Goal: Task Accomplishment & Management: Use online tool/utility

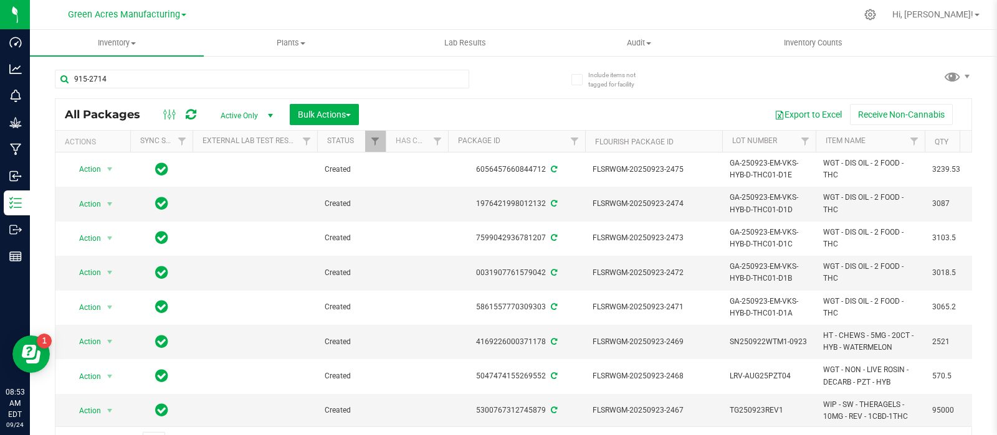
type input "915-2714"
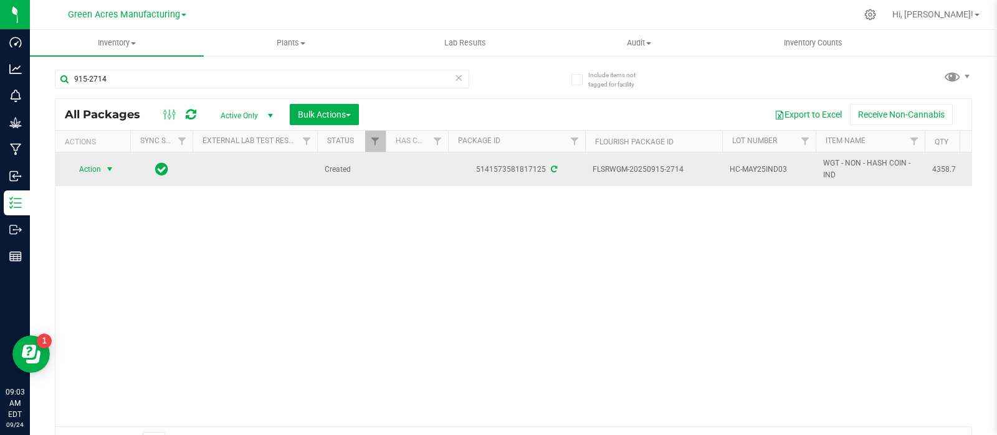
click at [90, 164] on span "Action" at bounding box center [85, 169] width 34 height 17
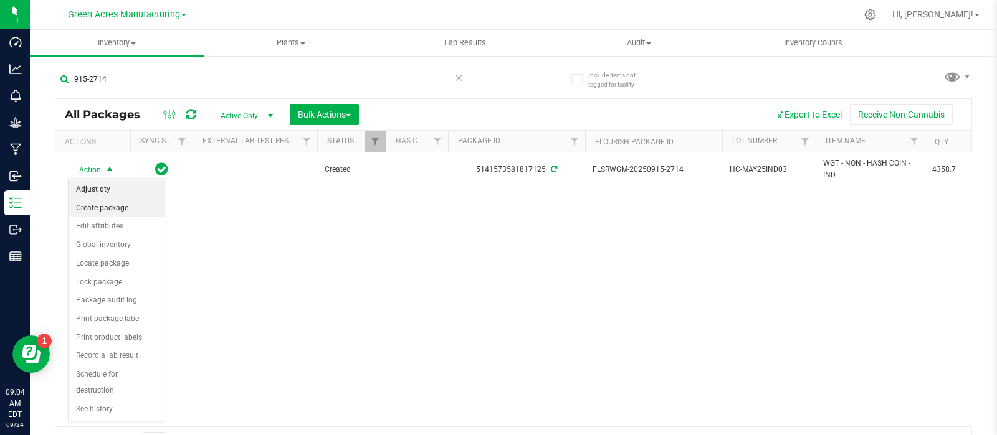
click at [104, 207] on li "Create package" at bounding box center [117, 208] width 96 height 19
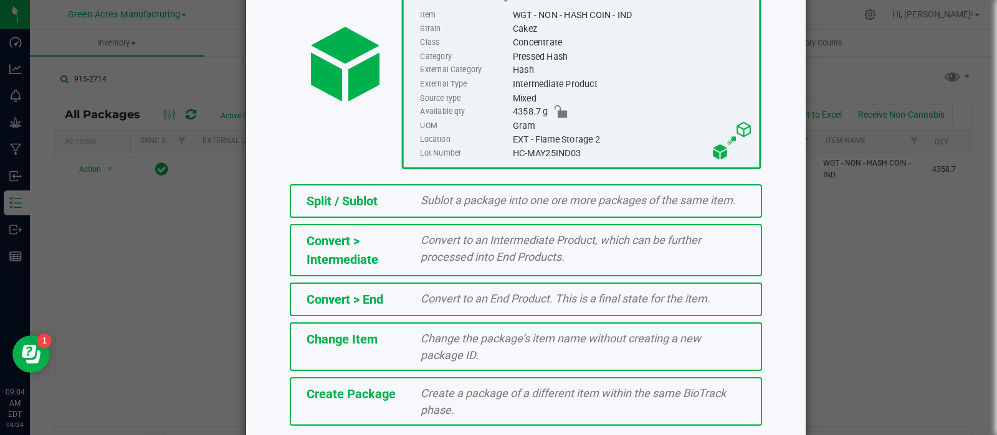
scroll to position [168, 0]
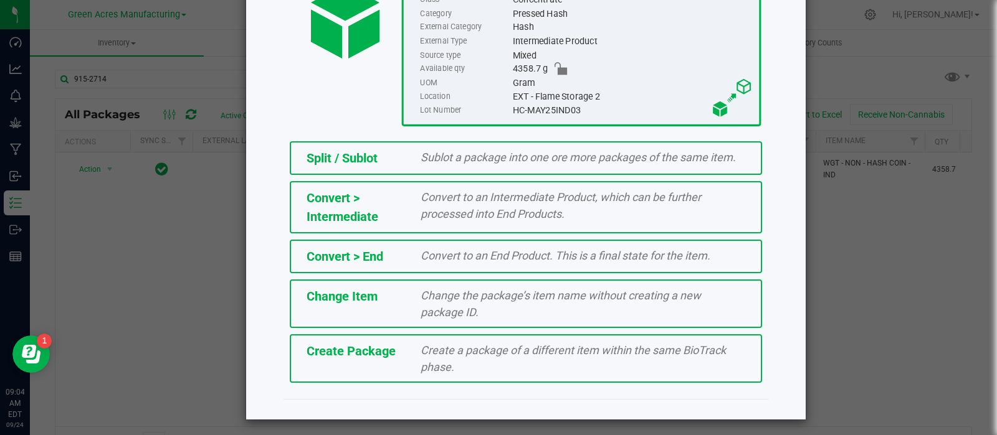
click at [411, 366] on div "Create a package of a different item within the same BioTrack phase." at bounding box center [582, 359] width 343 height 34
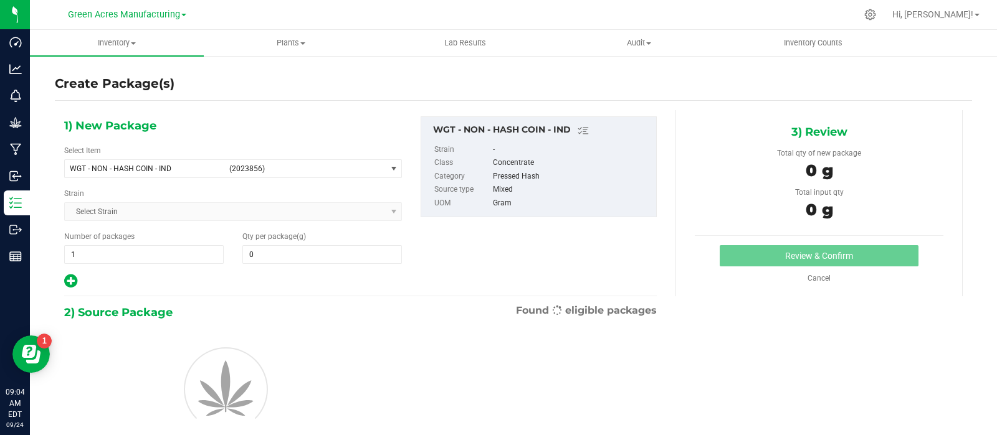
type input "0.0000"
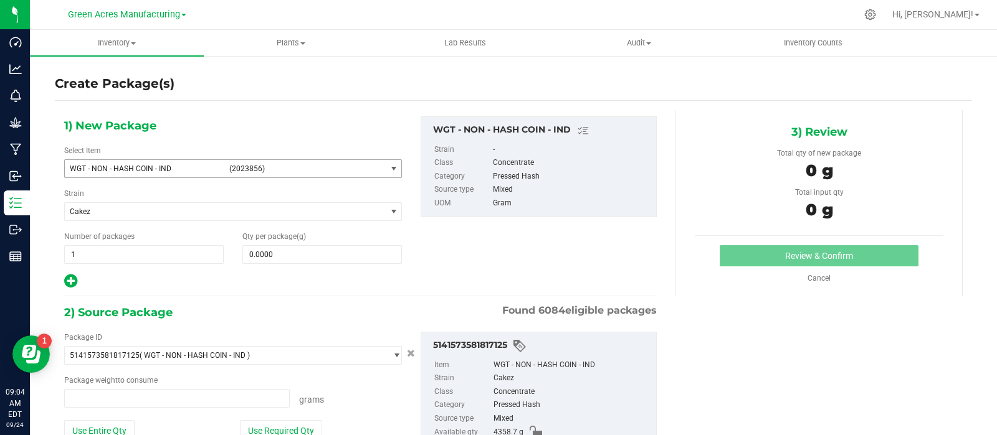
type input "0.0000 g"
click at [295, 254] on span "0.0000 0" at bounding box center [321, 254] width 159 height 19
type input "0.0000"
click at [262, 254] on span "0.0000 0" at bounding box center [321, 254] width 159 height 19
paste input "4341.7"
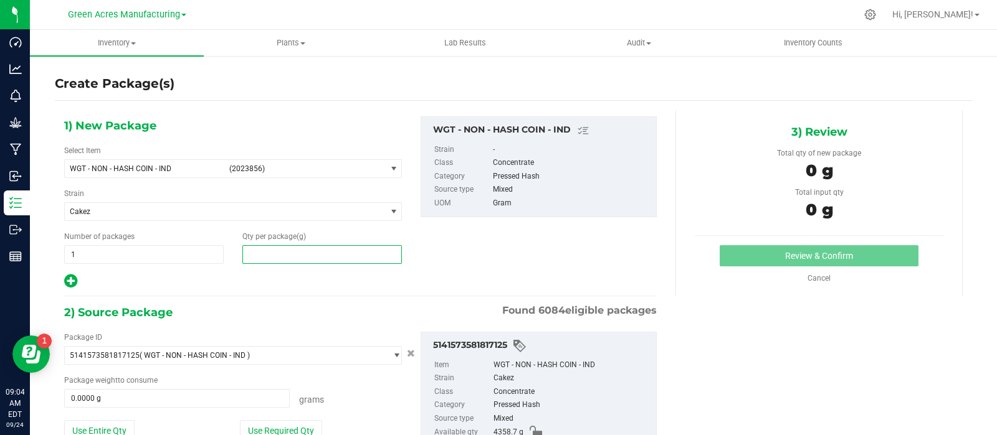
type input "4341.7"
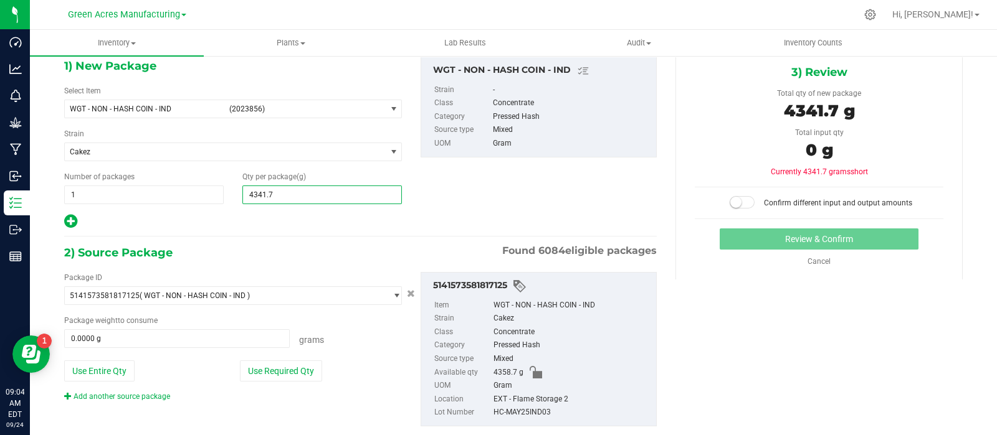
scroll to position [86, 0]
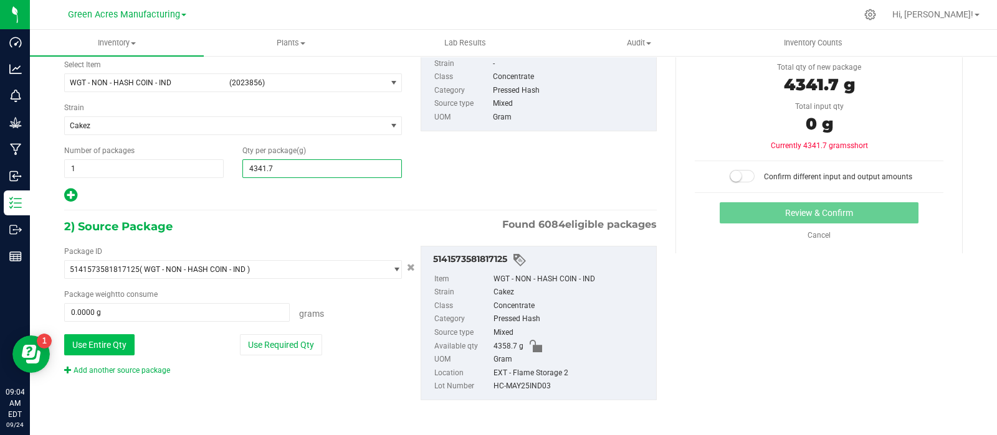
type input "4,341.7000"
click at [110, 345] on button "Use Entire Qty" at bounding box center [99, 345] width 70 height 21
type input "4358.7000 g"
click at [738, 172] on span at bounding box center [742, 176] width 25 height 12
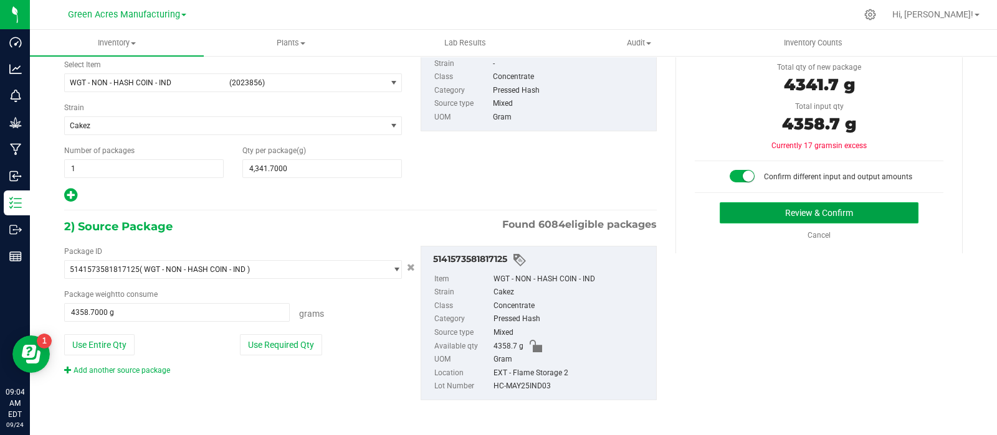
click at [750, 216] on button "Review & Confirm" at bounding box center [819, 212] width 199 height 21
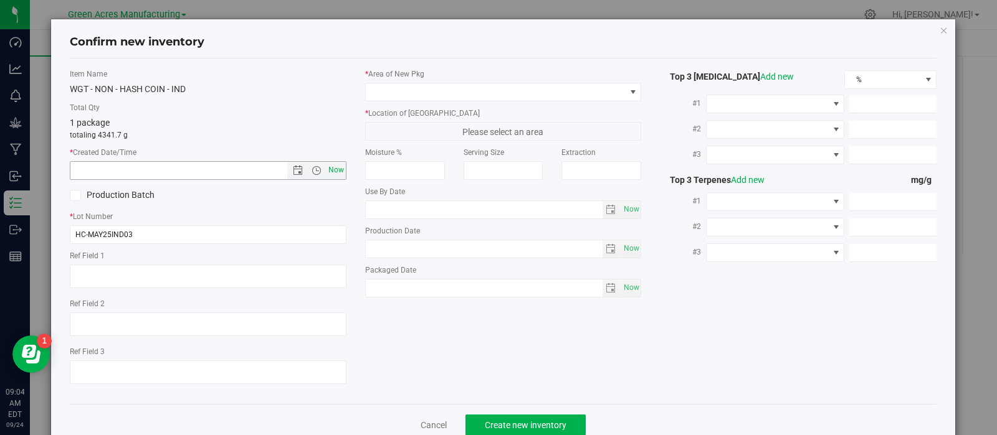
click at [328, 169] on span "Now" at bounding box center [335, 170] width 21 height 18
type input "[DATE] 9:04 AM"
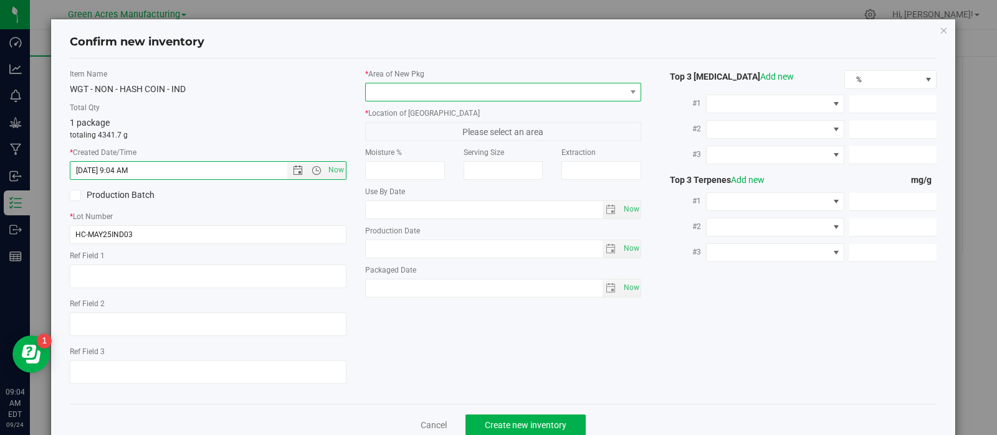
click at [426, 85] on span at bounding box center [496, 91] width 260 height 17
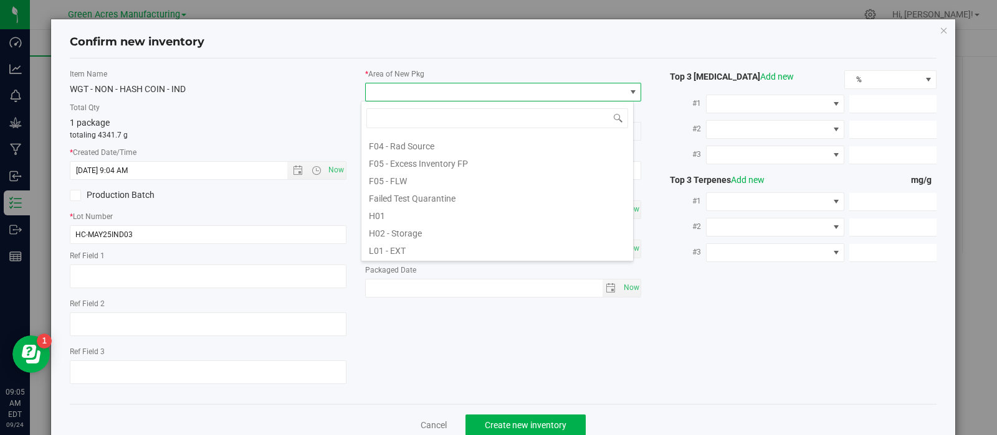
scroll to position [121, 0]
click at [413, 229] on li "H02 - Storage" at bounding box center [497, 231] width 272 height 17
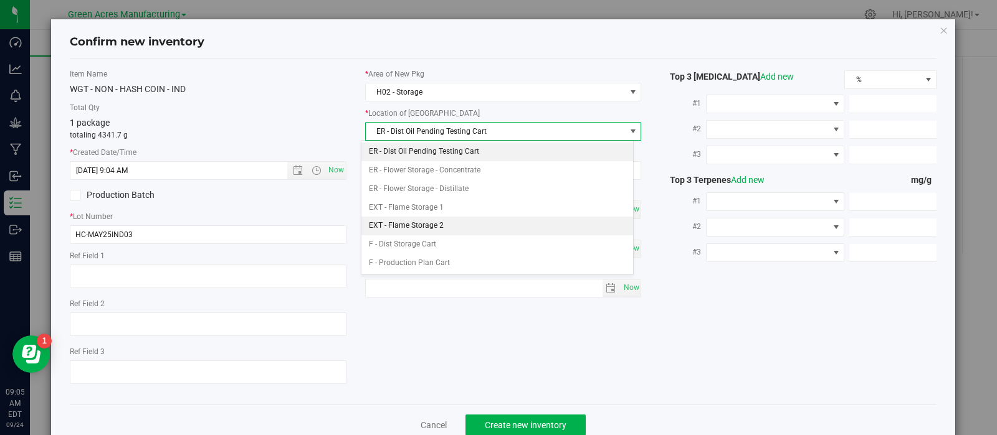
click at [414, 222] on li "EXT - Flame Storage 2" at bounding box center [497, 226] width 272 height 19
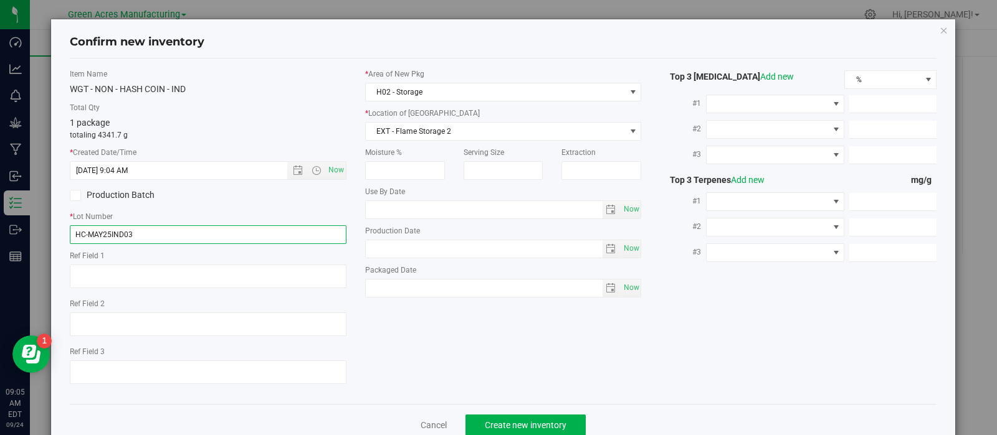
drag, startPoint x: 247, startPoint y: 234, endPoint x: 74, endPoint y: 231, distance: 172.6
click at [74, 231] on input "HC-MAY25IND03" at bounding box center [208, 235] width 277 height 19
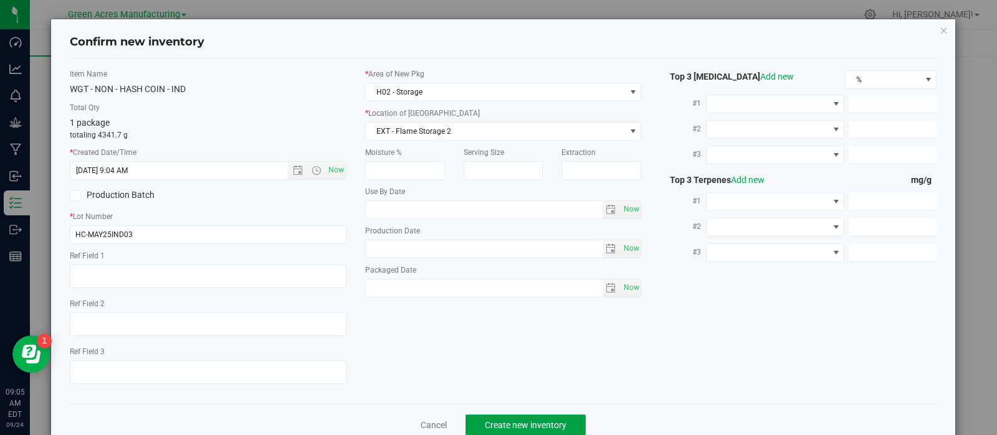
click at [489, 423] on span "Create new inventory" at bounding box center [526, 426] width 82 height 10
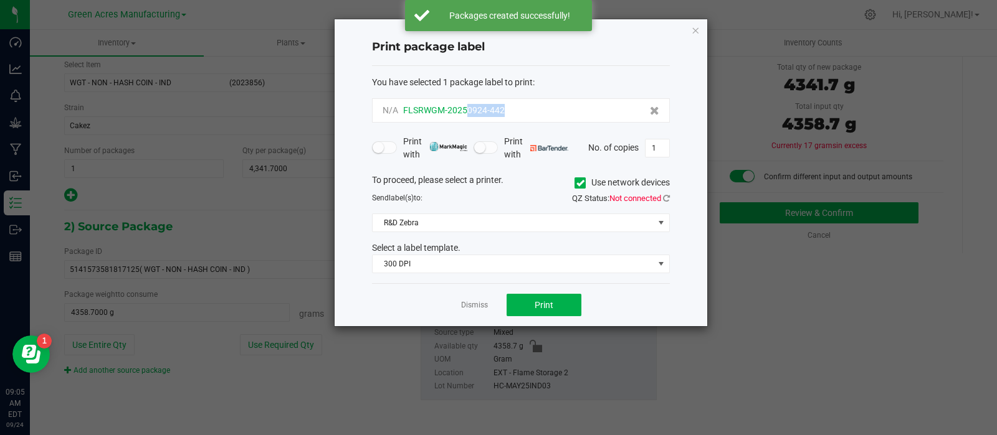
drag, startPoint x: 512, startPoint y: 112, endPoint x: 465, endPoint y: 110, distance: 47.4
click at [465, 110] on div "N/A FLSRWGM-20250924-442" at bounding box center [521, 110] width 277 height 13
copy span "0924-442"
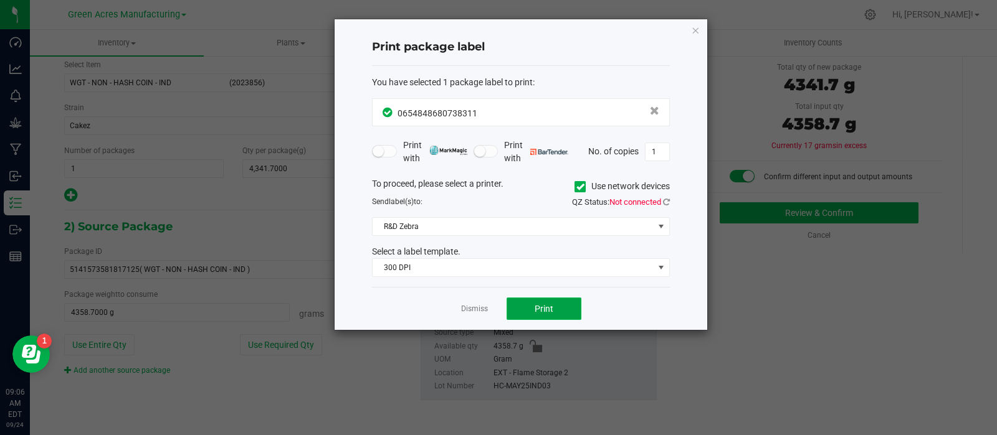
click at [542, 298] on button "Print" at bounding box center [544, 309] width 75 height 22
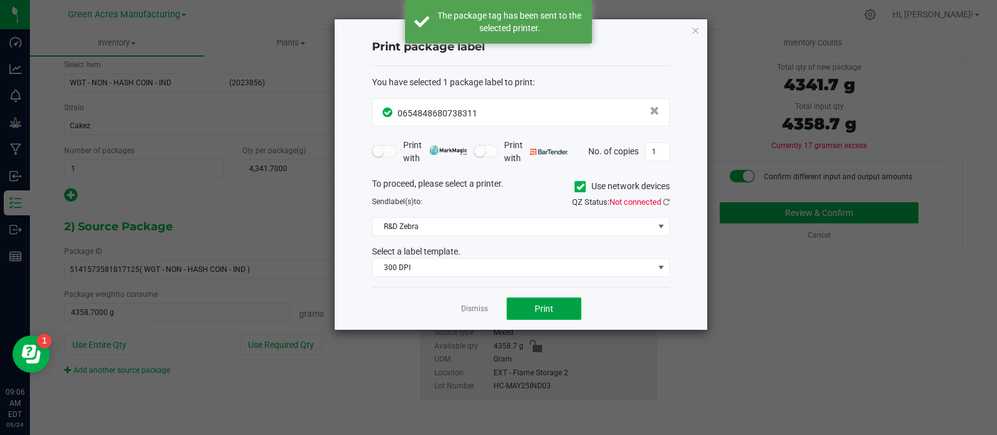
click at [542, 298] on button "Print" at bounding box center [544, 309] width 75 height 22
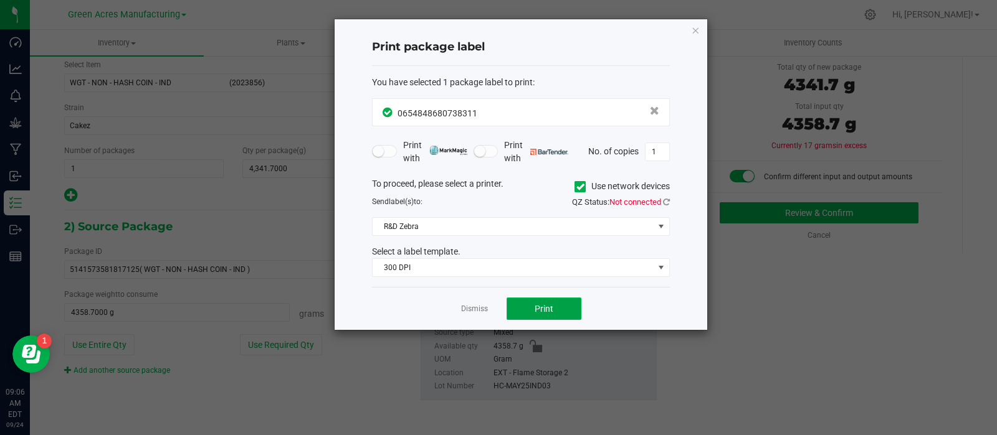
click at [517, 307] on button "Print" at bounding box center [544, 309] width 75 height 22
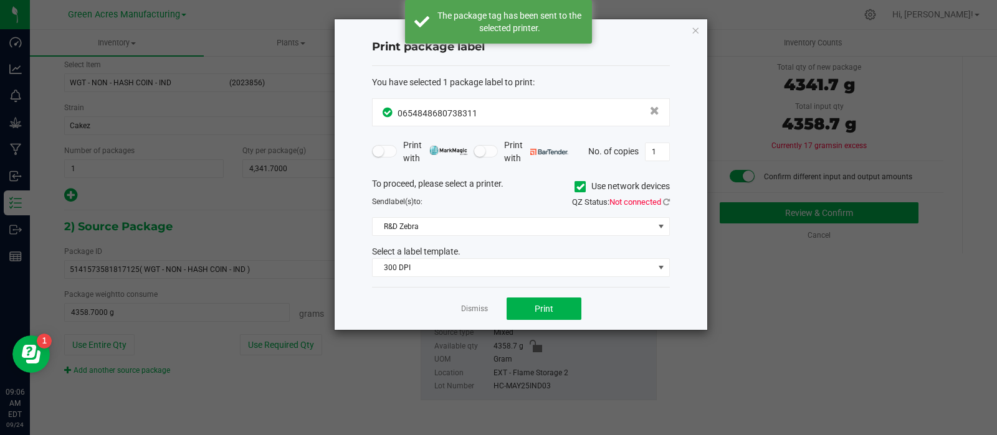
click at [467, 310] on link "Dismiss" at bounding box center [474, 309] width 27 height 11
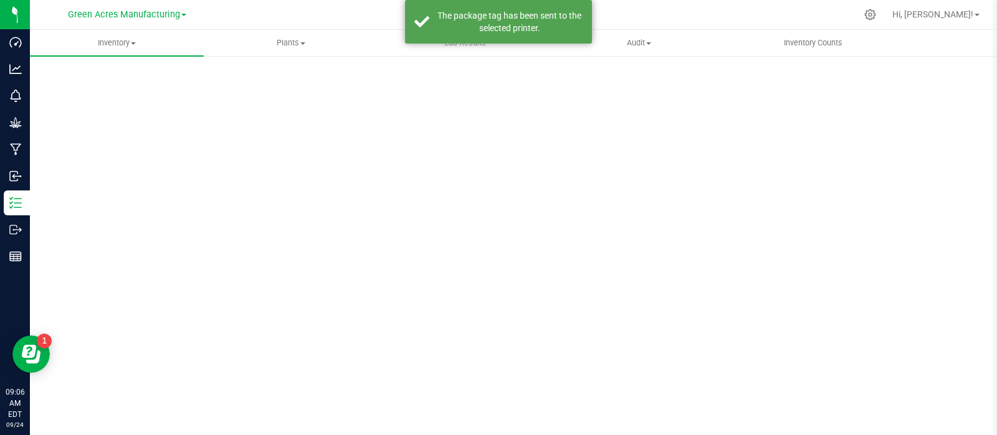
scroll to position [9, 0]
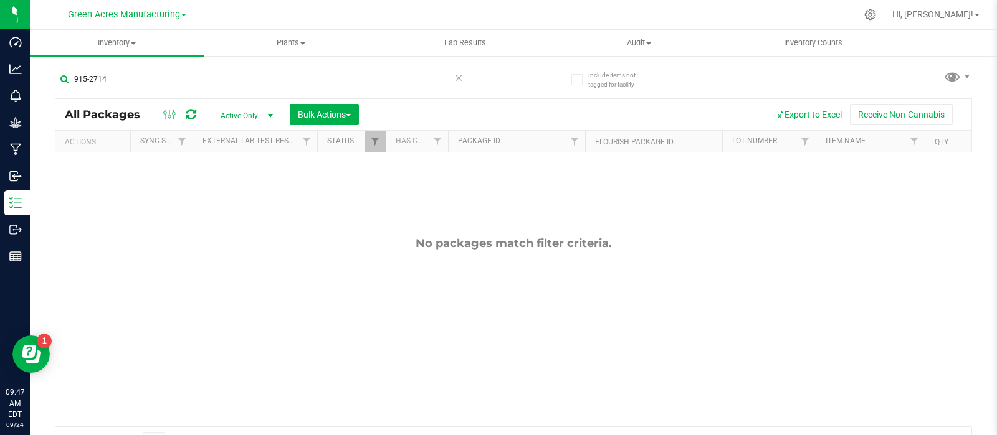
click at [898, 354] on div "No packages match filter criteria." at bounding box center [513, 332] width 916 height 358
click at [222, 83] on input "915-2714" at bounding box center [262, 79] width 414 height 19
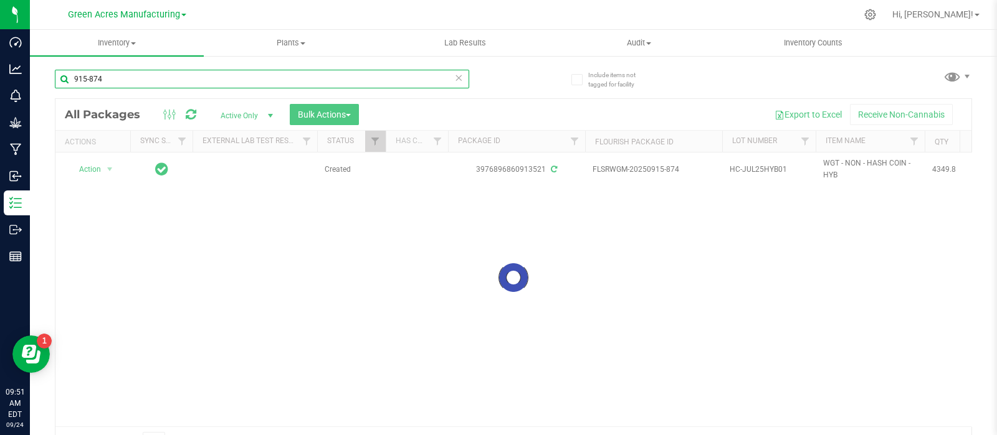
type input "915-874"
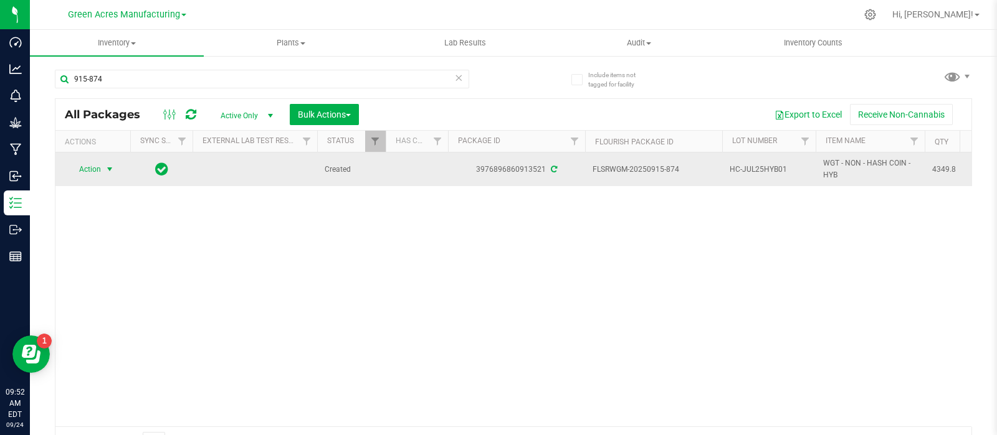
click at [83, 173] on span "Action" at bounding box center [85, 169] width 34 height 17
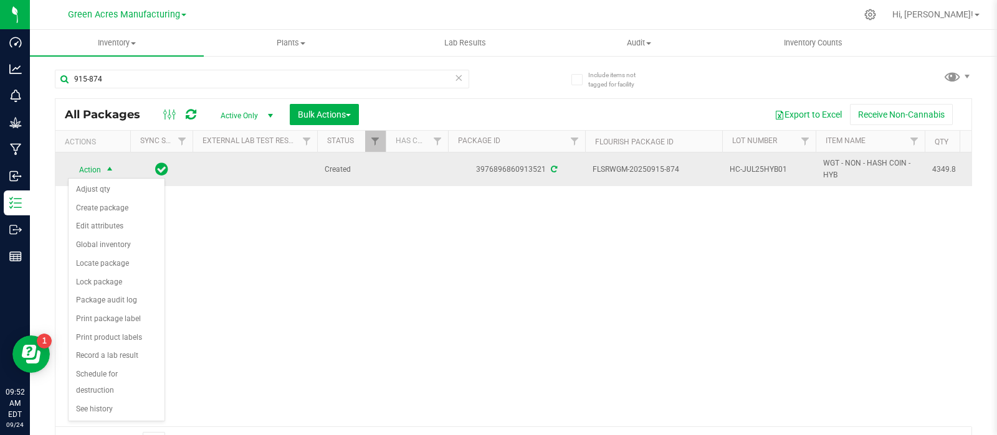
click at [754, 173] on span "HC-JUL25HYB01" at bounding box center [769, 170] width 79 height 12
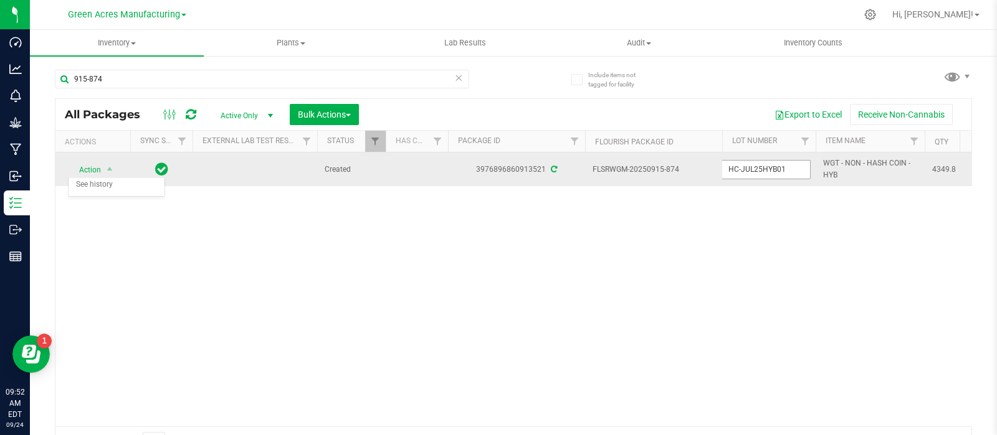
click at [754, 173] on input "HC-JUL25HYB01" at bounding box center [765, 169] width 89 height 19
click at [756, 173] on input "HC-JUL25HYB01" at bounding box center [765, 169] width 89 height 19
click at [754, 173] on input "HC-JUL25HYB01" at bounding box center [765, 169] width 89 height 19
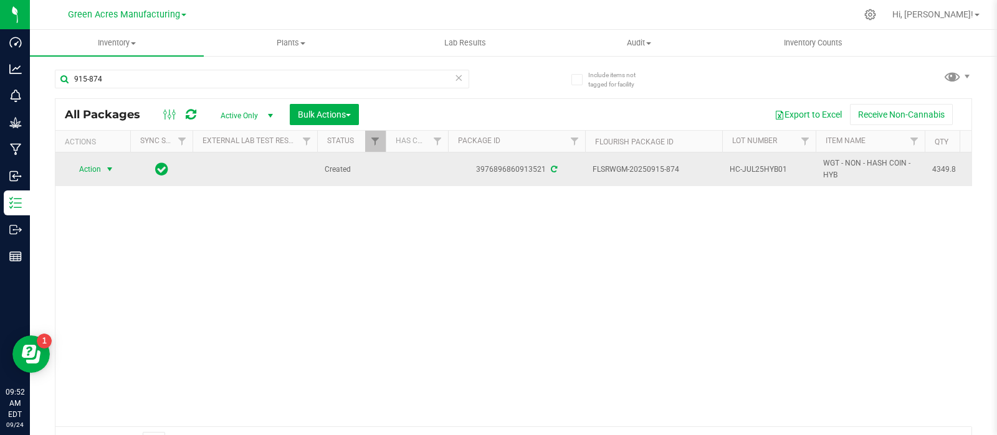
click at [110, 173] on span "select" at bounding box center [110, 169] width 10 height 10
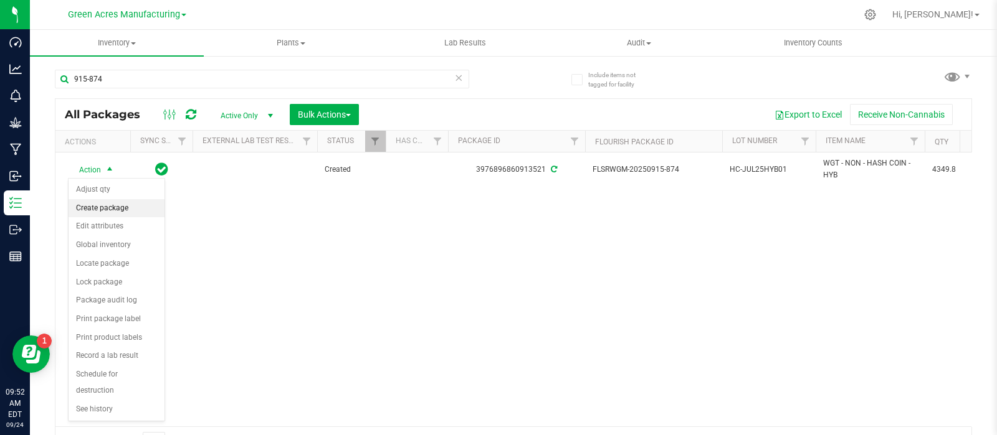
click at [124, 202] on li "Create package" at bounding box center [117, 208] width 96 height 19
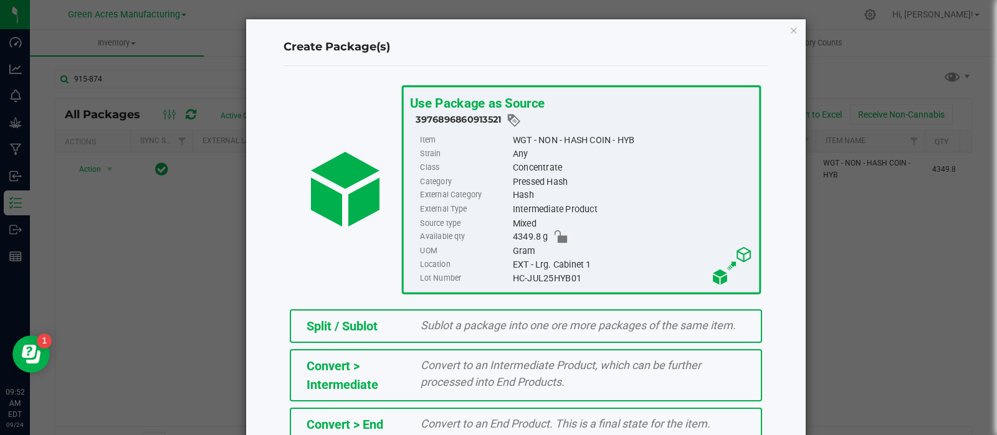
scroll to position [168, 0]
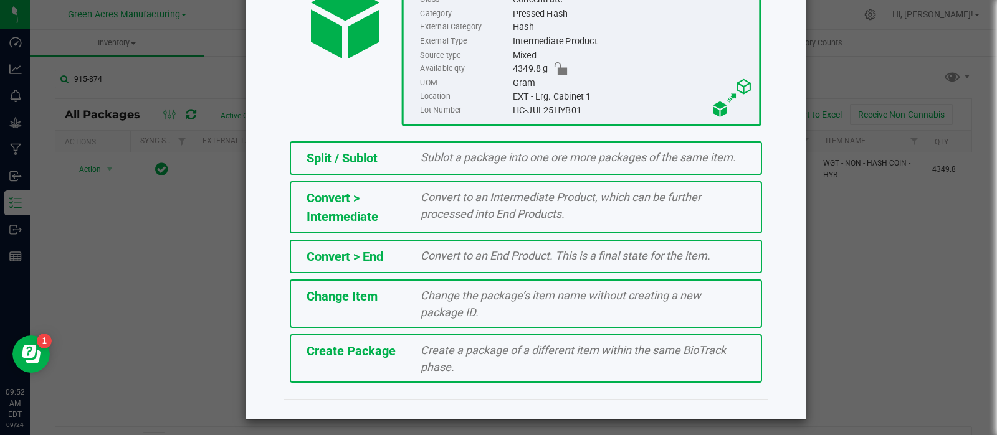
click at [355, 350] on span "Create Package" at bounding box center [351, 351] width 89 height 15
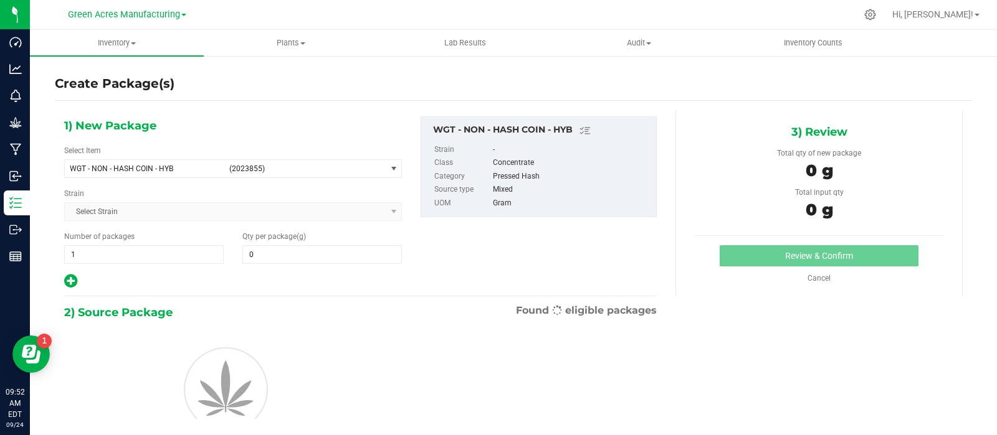
type input "0.0000"
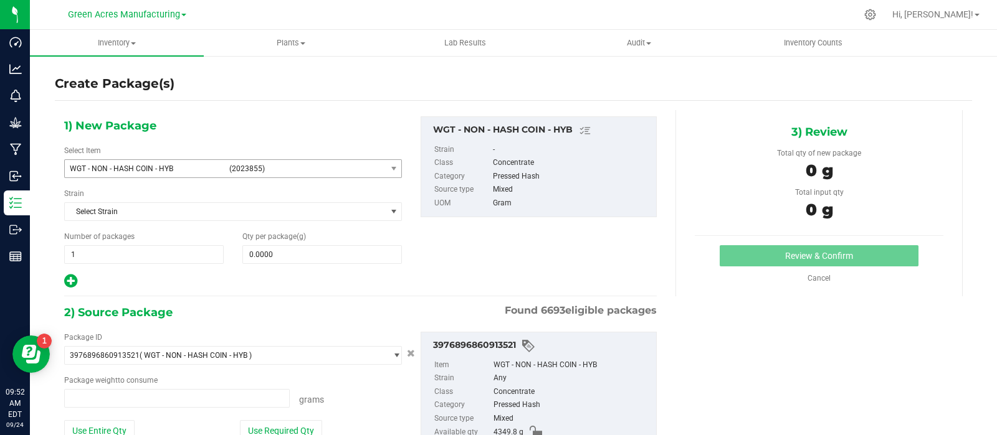
type input "0.0000 g"
click at [293, 260] on span at bounding box center [321, 254] width 159 height 19
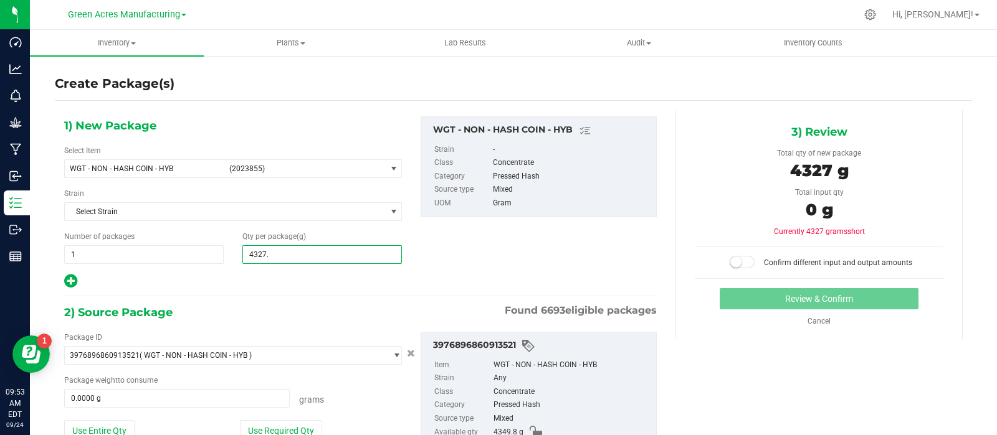
type input "4327.3"
type input "4,327.3000"
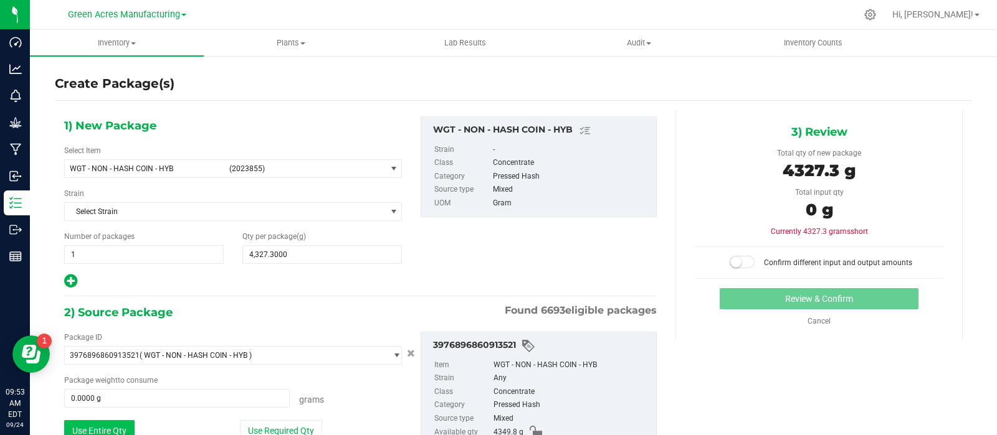
click at [107, 428] on button "Use Entire Qty" at bounding box center [99, 431] width 70 height 21
type input "4349.8000 g"
click at [738, 263] on span at bounding box center [742, 262] width 25 height 12
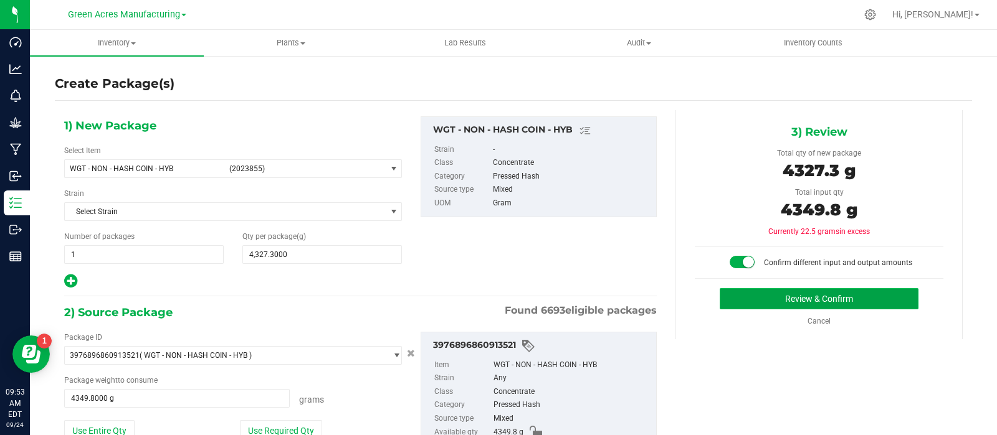
click at [774, 293] on button "Review & Confirm" at bounding box center [819, 298] width 199 height 21
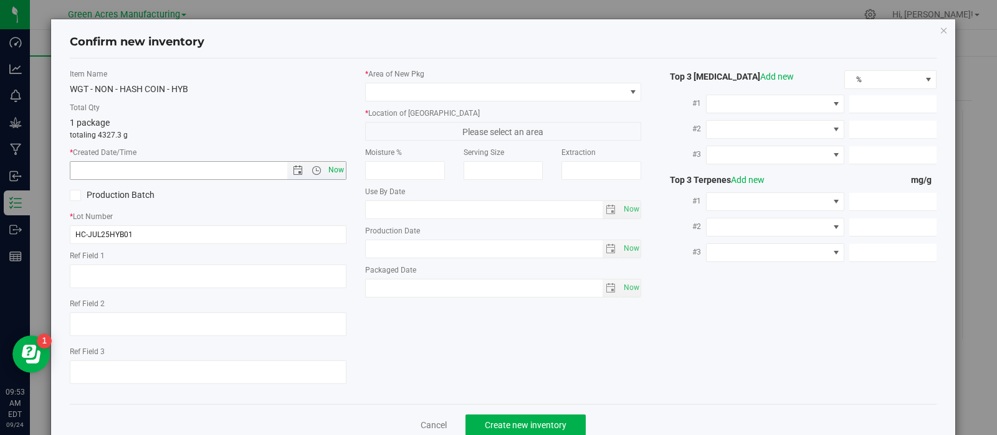
click at [337, 164] on span "Now" at bounding box center [335, 170] width 21 height 18
type input "[DATE] 9:53 AM"
drag, startPoint x: 393, startPoint y: 92, endPoint x: 393, endPoint y: 99, distance: 7.5
click at [393, 92] on span at bounding box center [496, 91] width 260 height 17
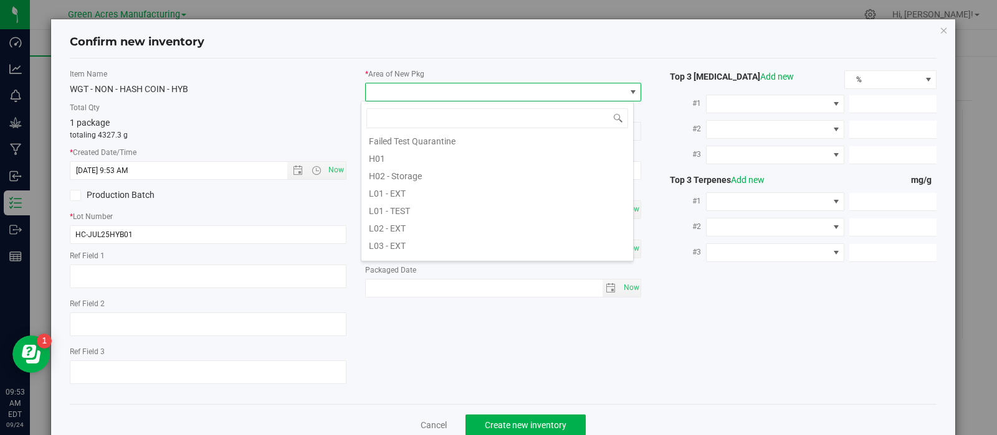
scroll to position [179, 0]
click at [404, 240] on li "L03 - EXT" at bounding box center [497, 243] width 272 height 17
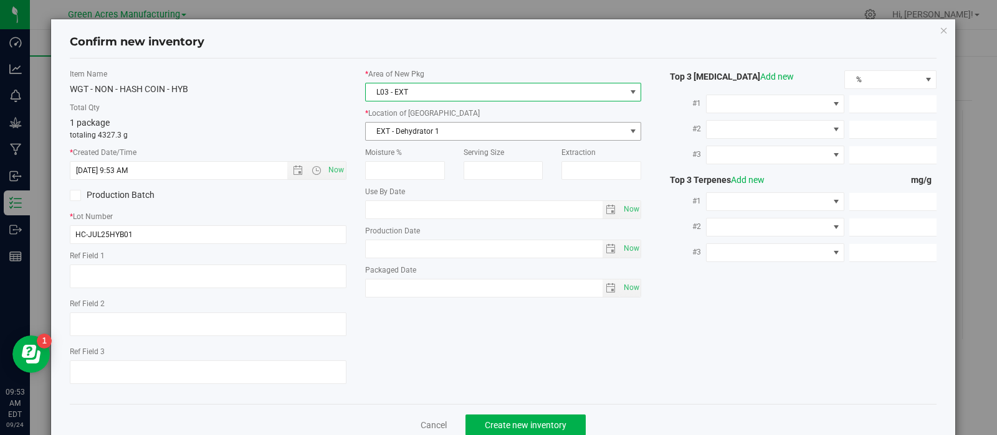
click at [430, 133] on span "EXT - Dehydrator 1" at bounding box center [496, 131] width 260 height 17
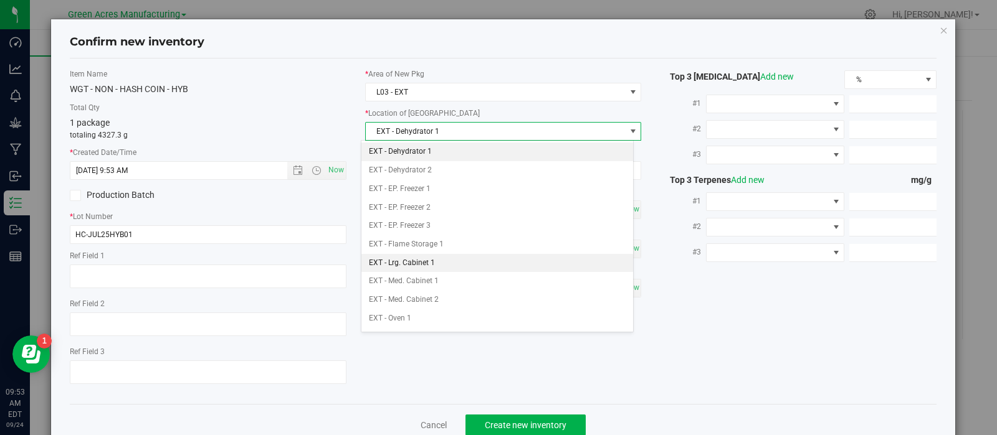
click at [437, 259] on li "EXT - Lrg. Cabinet 1" at bounding box center [497, 263] width 272 height 19
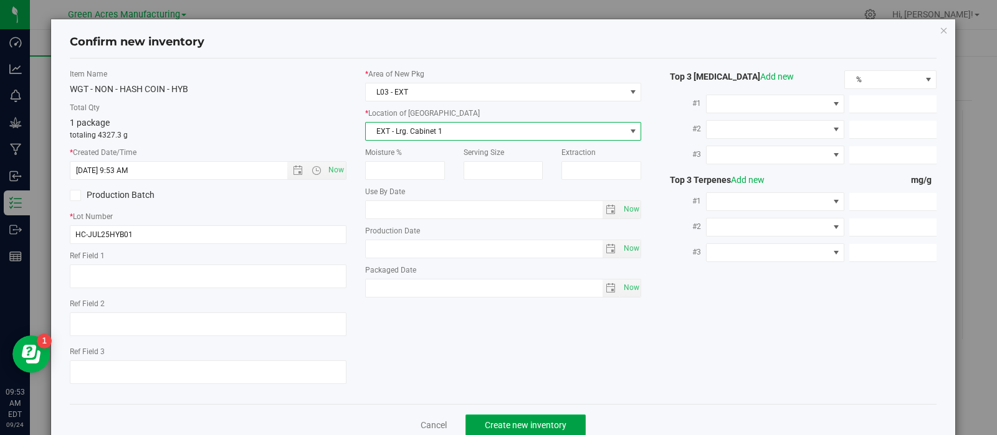
click at [485, 419] on button "Create new inventory" at bounding box center [525, 425] width 120 height 21
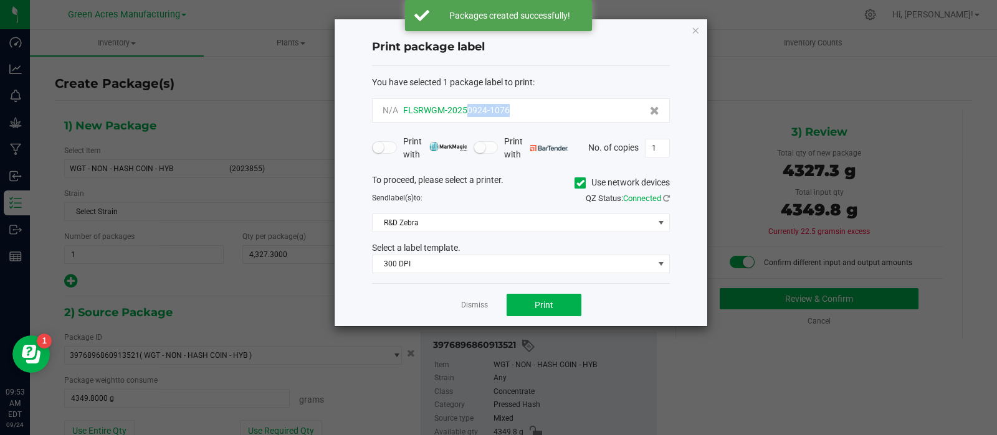
drag, startPoint x: 511, startPoint y: 105, endPoint x: 467, endPoint y: 115, distance: 45.5
click at [467, 115] on div "N/A FLSRWGM-20250924-1076" at bounding box center [521, 110] width 277 height 13
copy span "0924-1076"
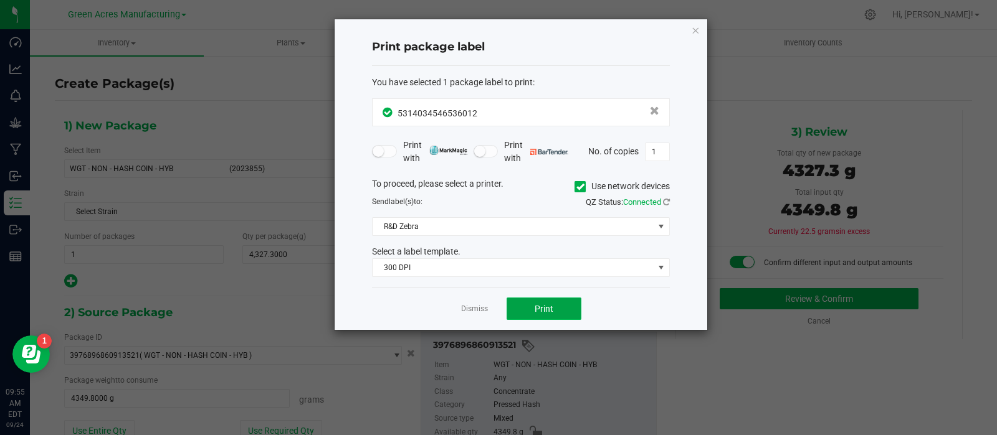
click at [512, 306] on button "Print" at bounding box center [544, 309] width 75 height 22
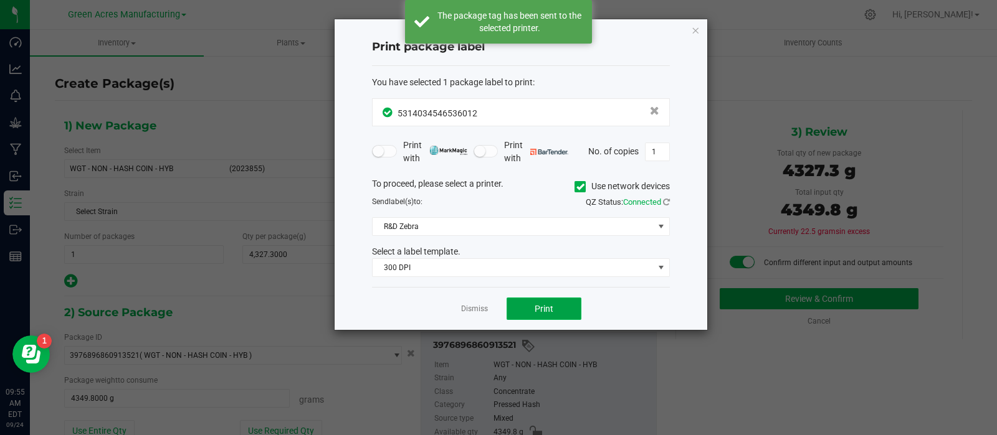
click at [513, 307] on button "Print" at bounding box center [544, 309] width 75 height 22
click at [482, 306] on link "Dismiss" at bounding box center [474, 309] width 27 height 11
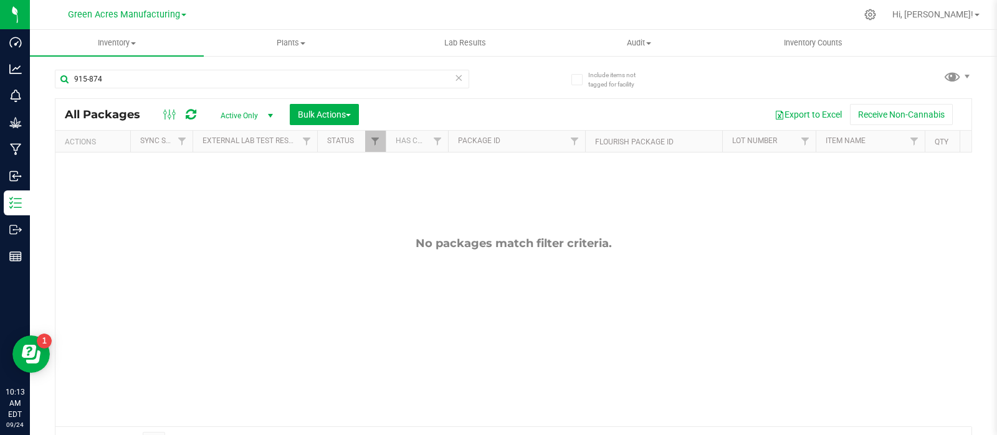
click at [883, 260] on div "No packages match filter criteria." at bounding box center [513, 332] width 916 height 358
click at [213, 80] on input "915-874" at bounding box center [262, 79] width 414 height 19
